Goal: Task Accomplishment & Management: Complete application form

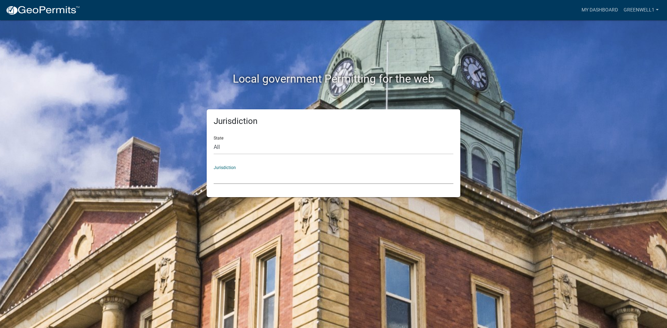
click at [257, 181] on select "[GEOGRAPHIC_DATA], [US_STATE] [GEOGRAPHIC_DATA], [US_STATE][PERSON_NAME][GEOGRA…" at bounding box center [334, 177] width 240 height 14
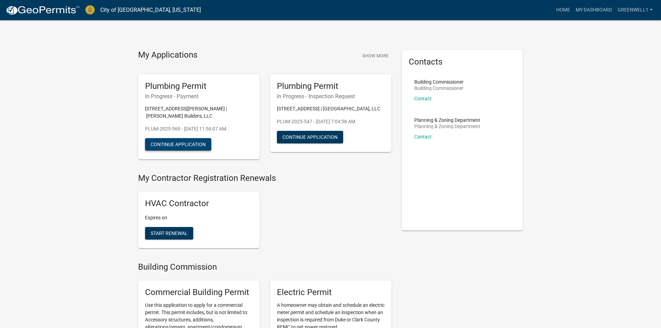
click at [168, 140] on button "Continue Application" at bounding box center [178, 144] width 66 height 13
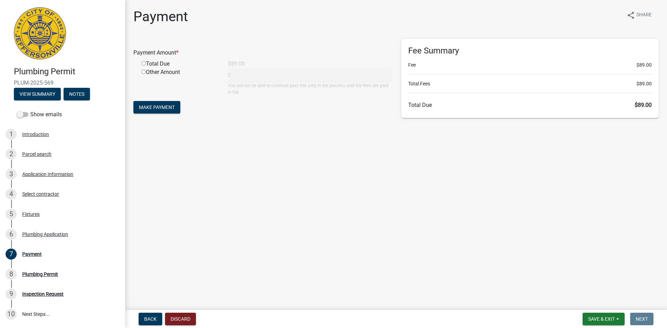
click at [142, 62] on input "radio" at bounding box center [143, 63] width 5 height 5
radio input "true"
type input "89"
click at [138, 107] on button "Make Payment" at bounding box center [156, 107] width 47 height 13
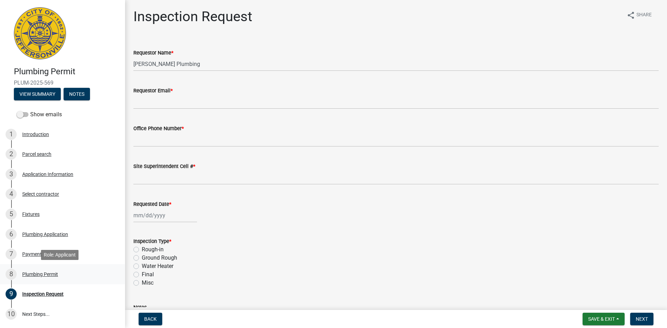
click at [40, 269] on div "8 Plumbing Permit" at bounding box center [60, 274] width 108 height 11
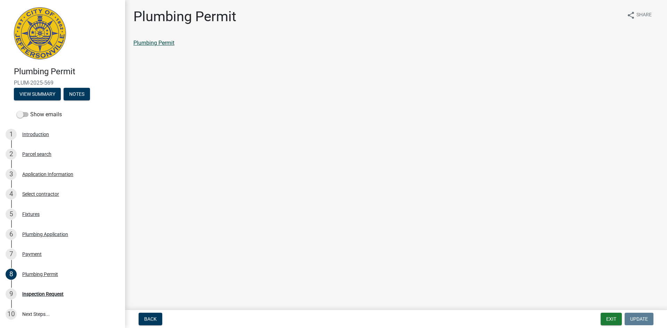
click at [168, 44] on link "Plumbing Permit" at bounding box center [153, 43] width 41 height 7
